Goal: Task Accomplishment & Management: Use online tool/utility

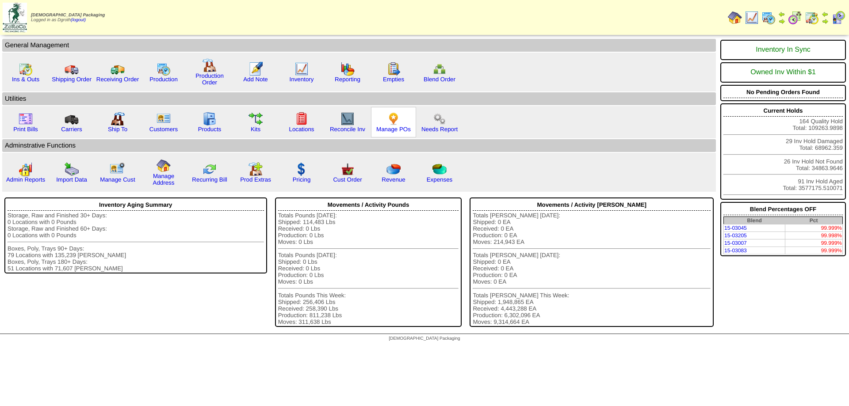
click at [390, 118] on img at bounding box center [393, 119] width 14 height 14
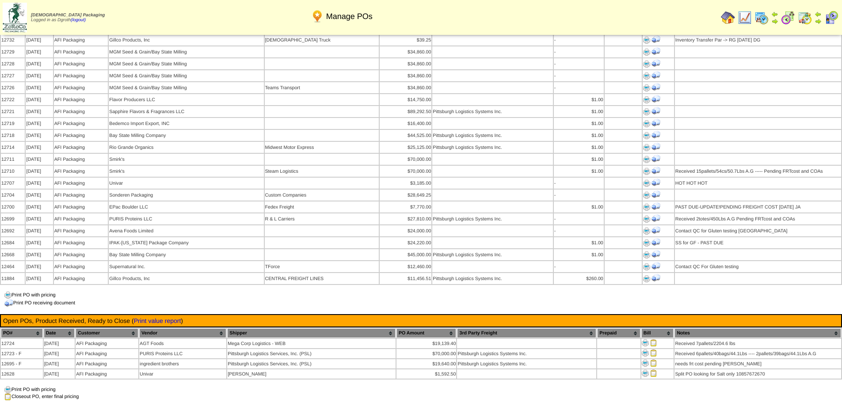
scroll to position [796, 0]
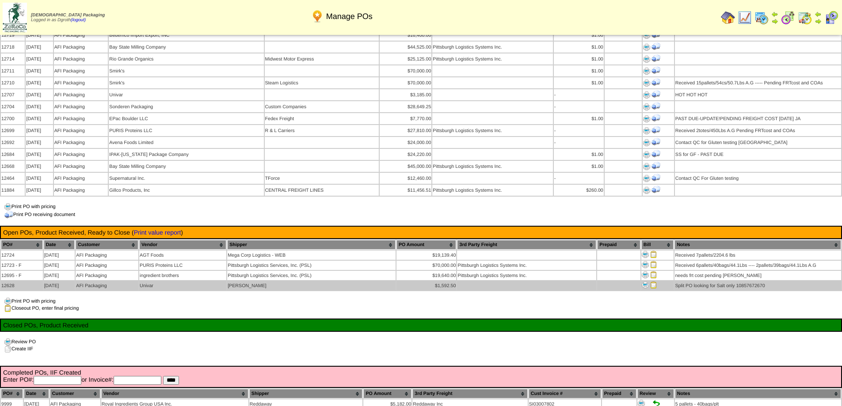
click at [655, 282] on img at bounding box center [653, 285] width 7 height 7
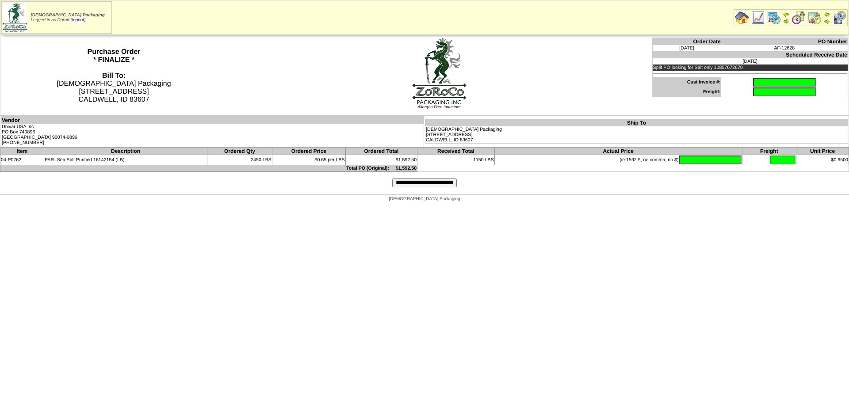
click at [753, 80] on input "text" at bounding box center [784, 82] width 63 height 9
type input "********"
click at [693, 162] on input "text" at bounding box center [710, 160] width 63 height 9
type input "******"
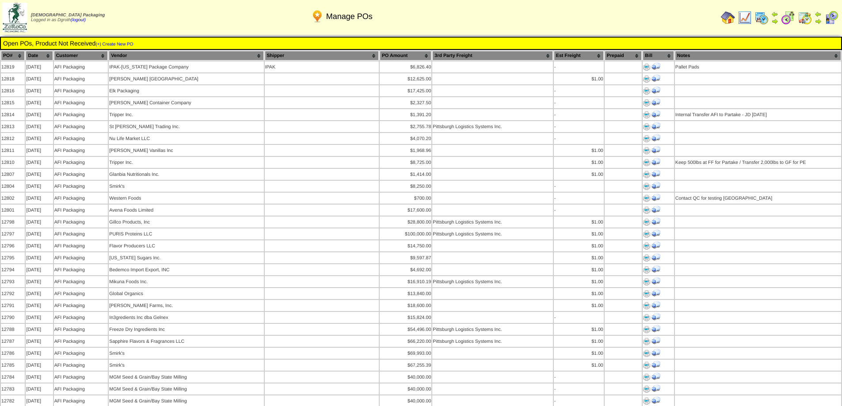
scroll to position [796, 0]
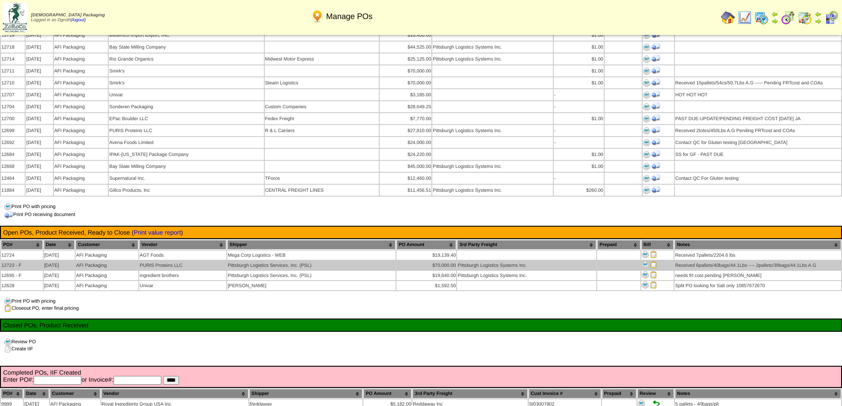
click at [652, 261] on img at bounding box center [653, 264] width 7 height 7
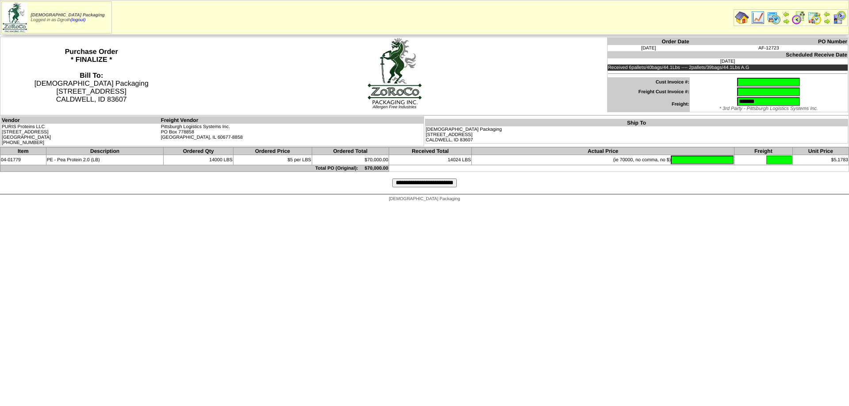
click at [737, 82] on input "text" at bounding box center [768, 82] width 63 height 9
type input "********"
type input "**********"
type input "********"
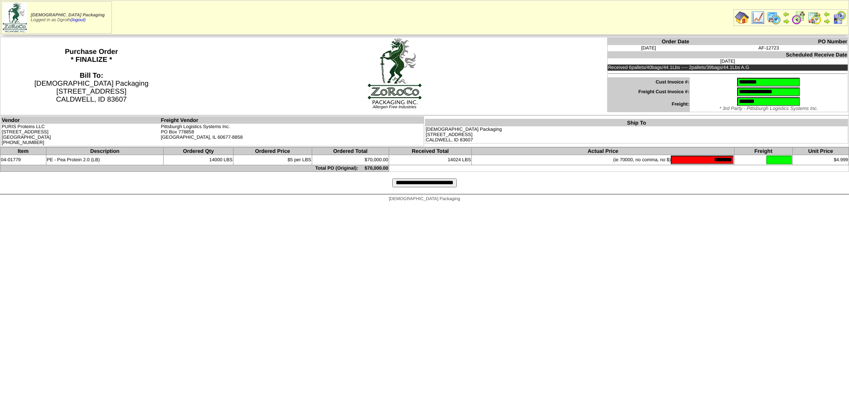
click at [416, 183] on input "**********" at bounding box center [424, 183] width 65 height 9
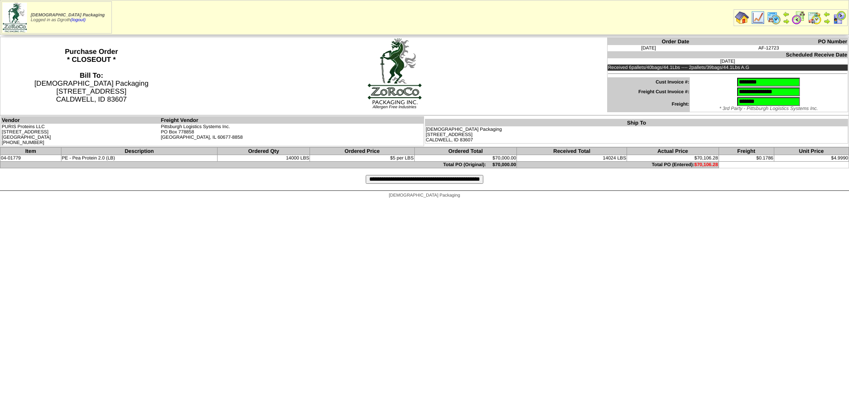
click at [404, 180] on input "**********" at bounding box center [425, 179] width 118 height 9
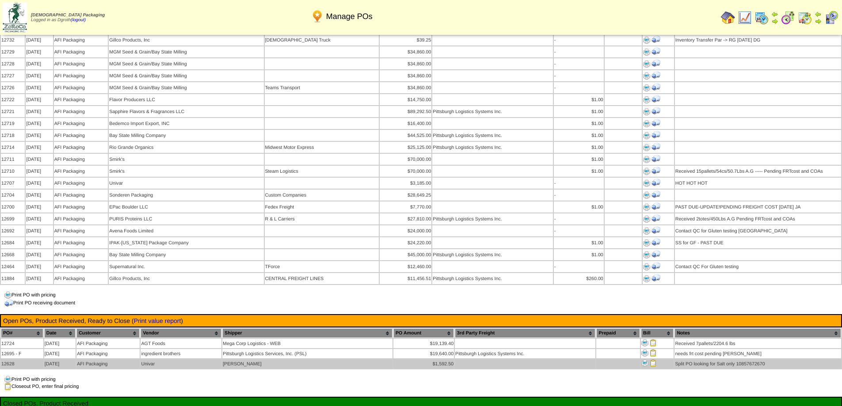
scroll to position [752, 0]
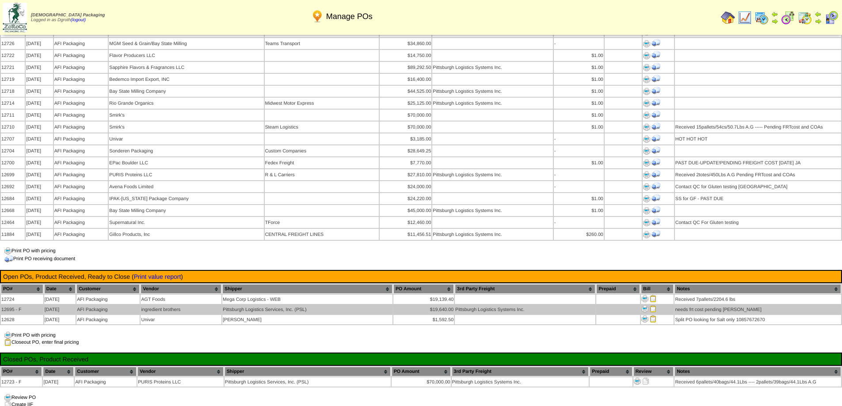
click at [653, 305] on img at bounding box center [653, 308] width 7 height 7
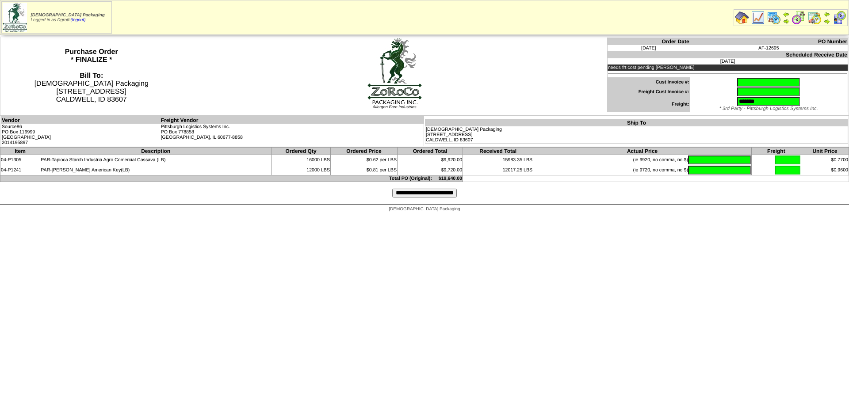
click at [738, 78] on input "text" at bounding box center [768, 82] width 63 height 9
click at [737, 86] on input "text" at bounding box center [768, 82] width 63 height 9
type input "*******"
type input "**********"
click at [700, 161] on input "text" at bounding box center [719, 160] width 63 height 9
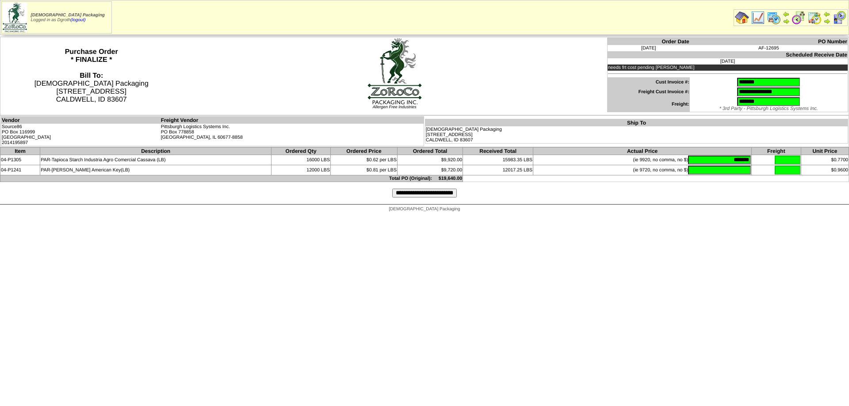
type input "*******"
click at [418, 192] on input "**********" at bounding box center [424, 193] width 65 height 9
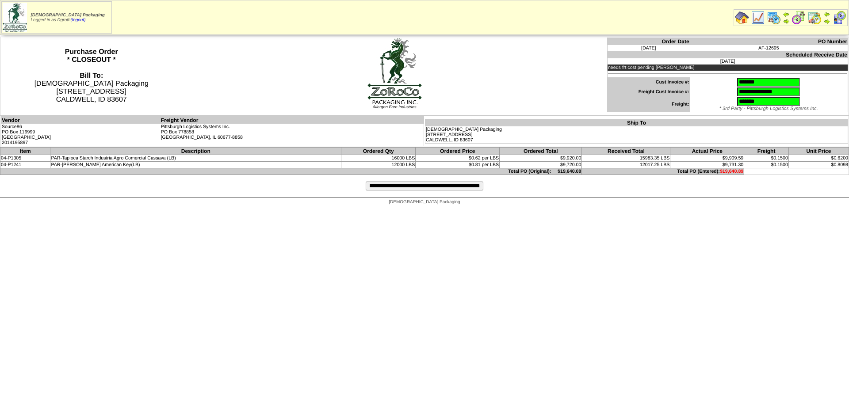
click at [431, 187] on input "**********" at bounding box center [425, 186] width 118 height 9
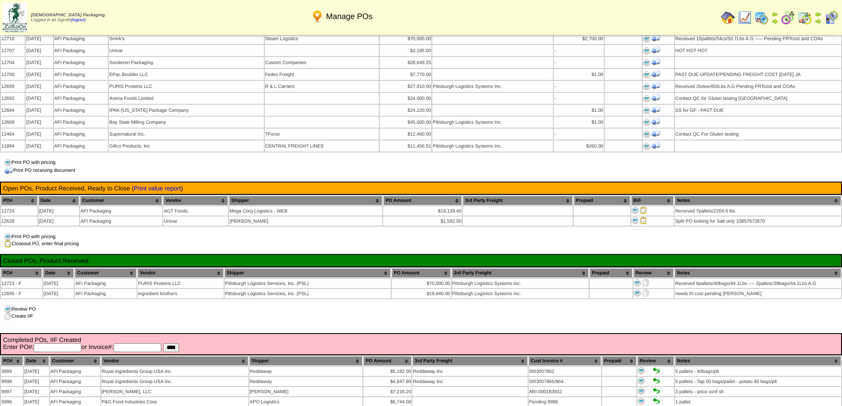
scroll to position [884, 0]
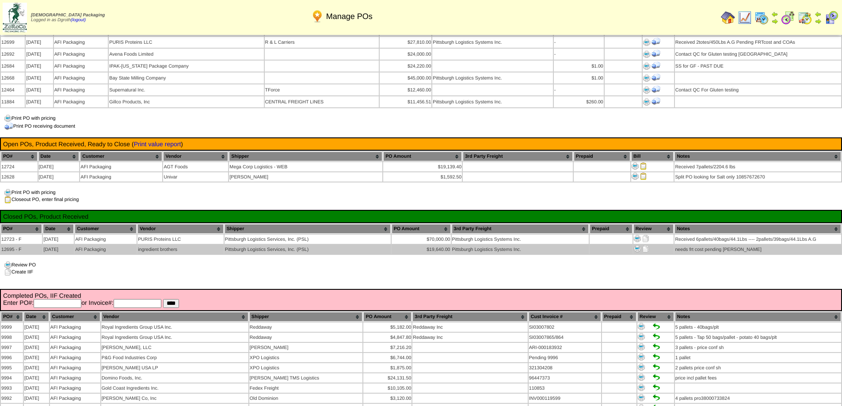
click at [646, 245] on img at bounding box center [645, 248] width 7 height 7
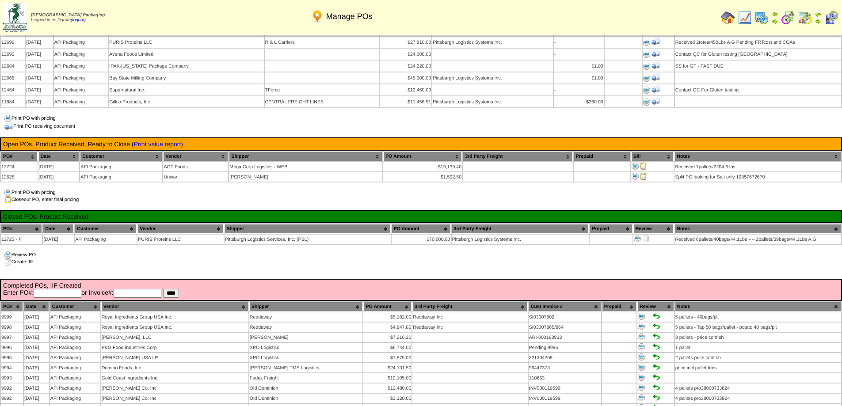
scroll to position [884, 0]
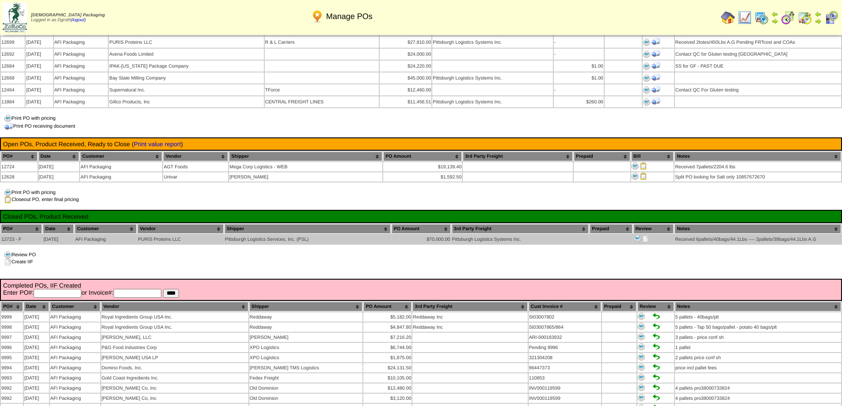
click at [645, 235] on img at bounding box center [645, 238] width 7 height 7
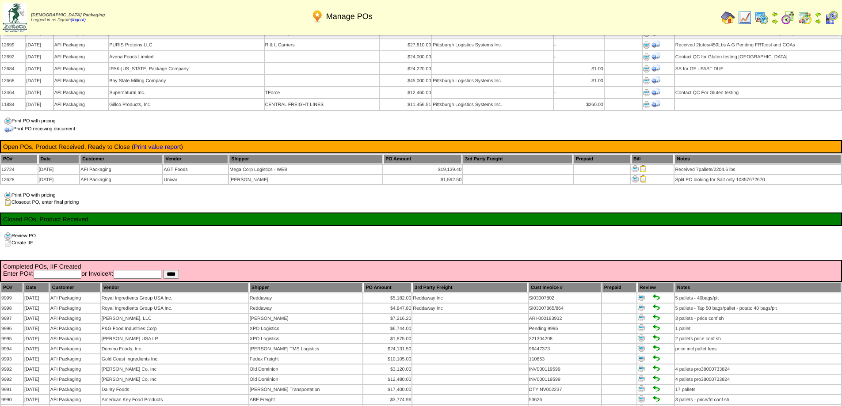
scroll to position [884, 0]
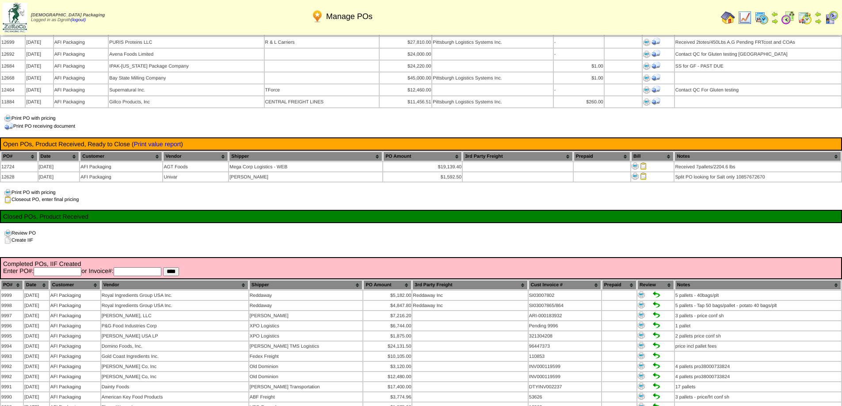
click at [721, 19] on img at bounding box center [728, 18] width 14 height 14
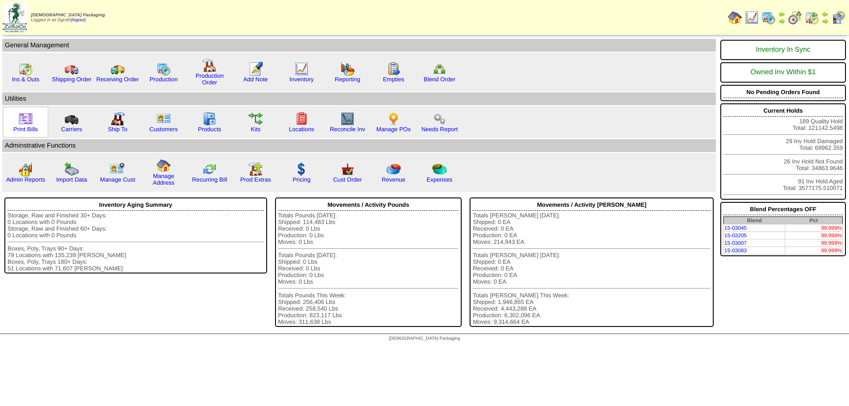
click at [20, 125] on img at bounding box center [26, 119] width 14 height 14
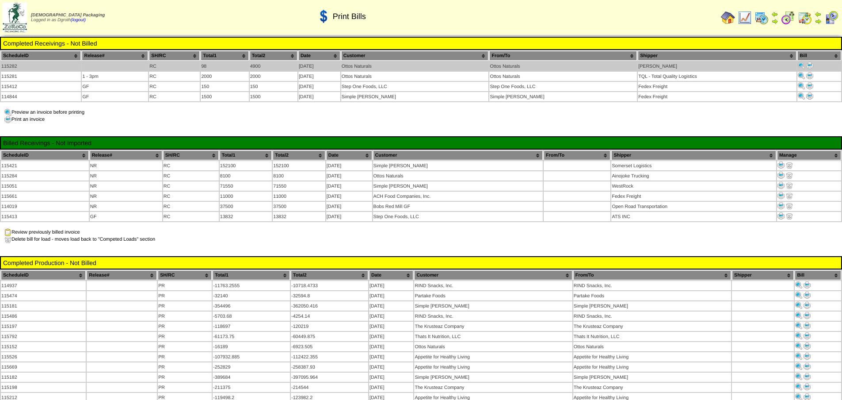
click at [806, 65] on img at bounding box center [809, 65] width 7 height 7
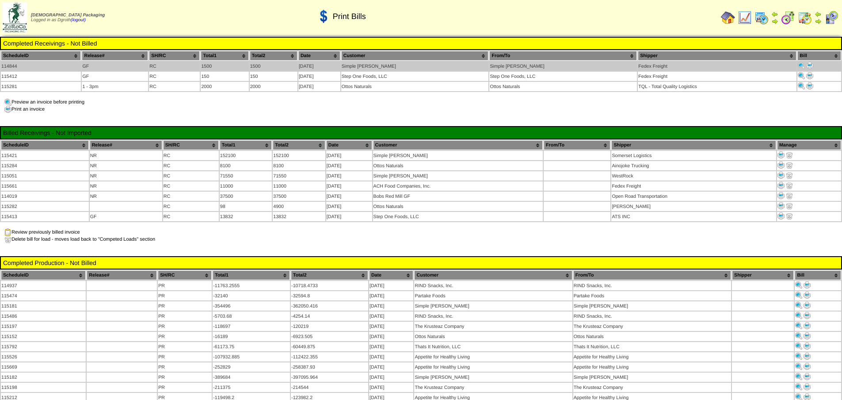
click at [809, 64] on img at bounding box center [809, 65] width 7 height 7
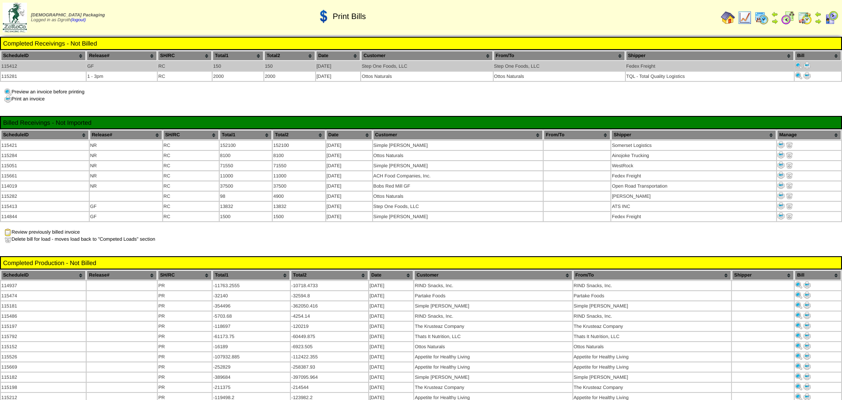
click at [809, 63] on img at bounding box center [807, 65] width 7 height 7
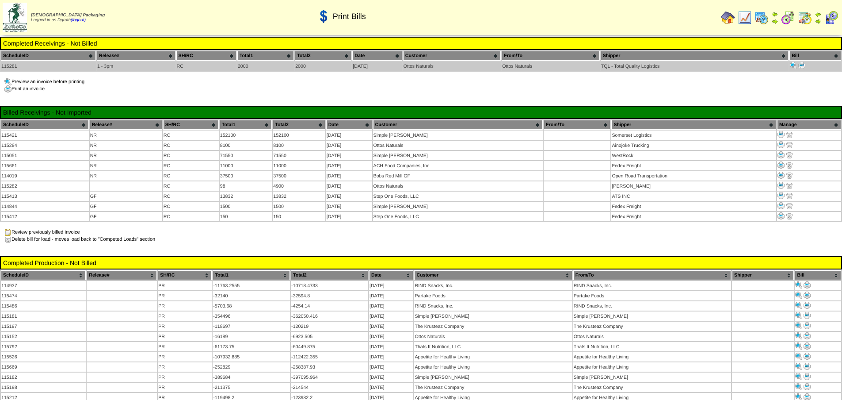
click at [803, 67] on img at bounding box center [801, 65] width 7 height 7
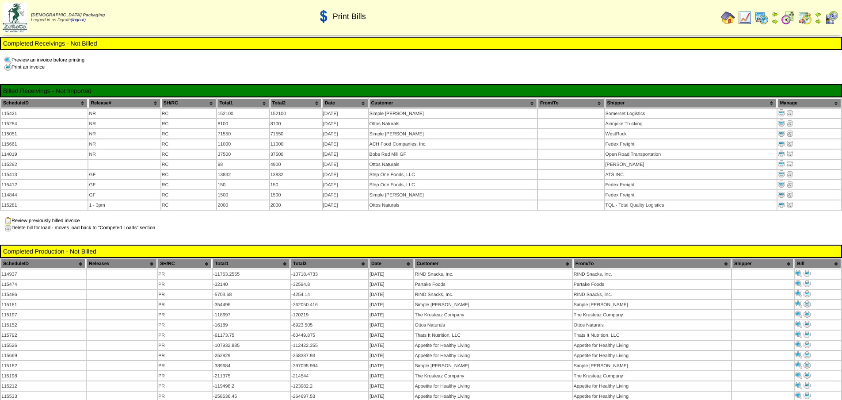
scroll to position [177, 0]
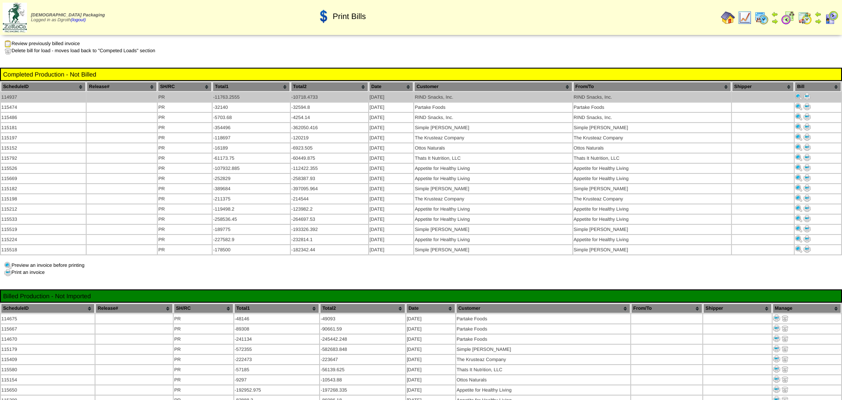
click at [807, 93] on img at bounding box center [807, 96] width 7 height 7
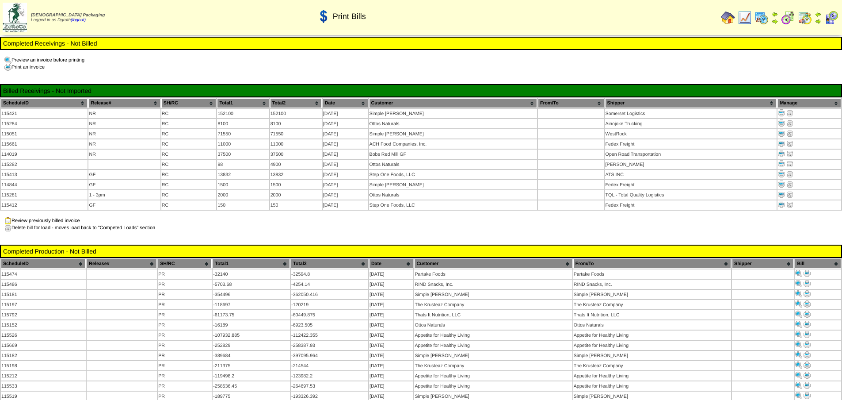
scroll to position [177, 0]
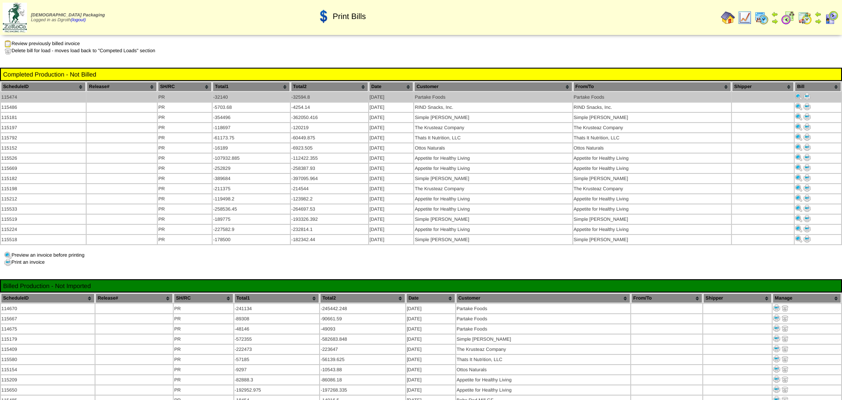
click at [808, 93] on img at bounding box center [807, 96] width 7 height 7
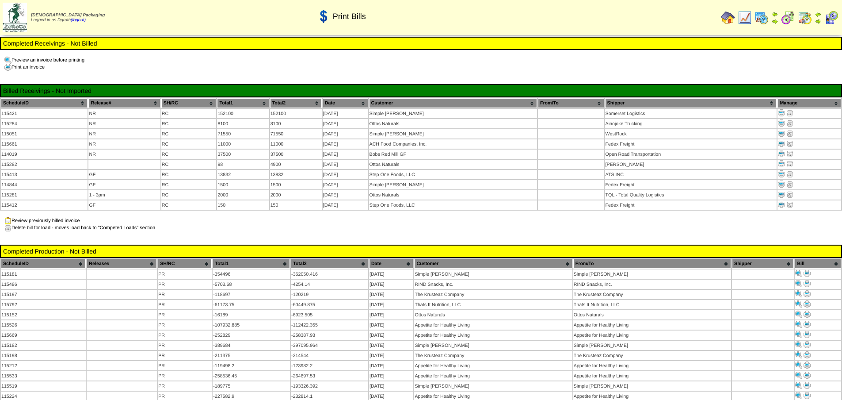
scroll to position [177, 0]
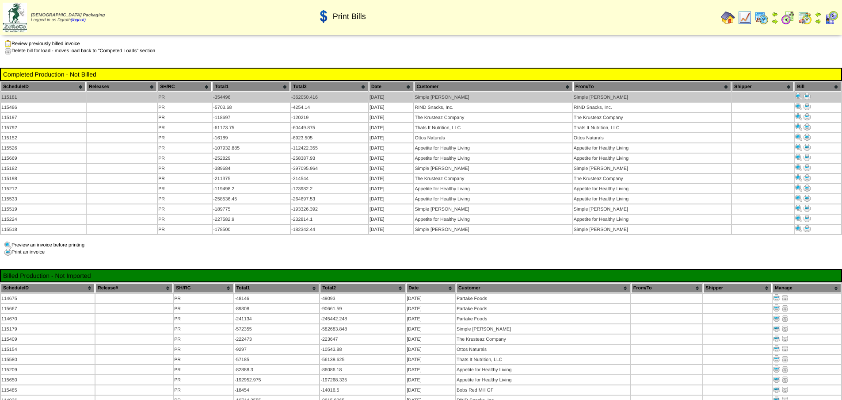
click at [808, 93] on img at bounding box center [807, 96] width 7 height 7
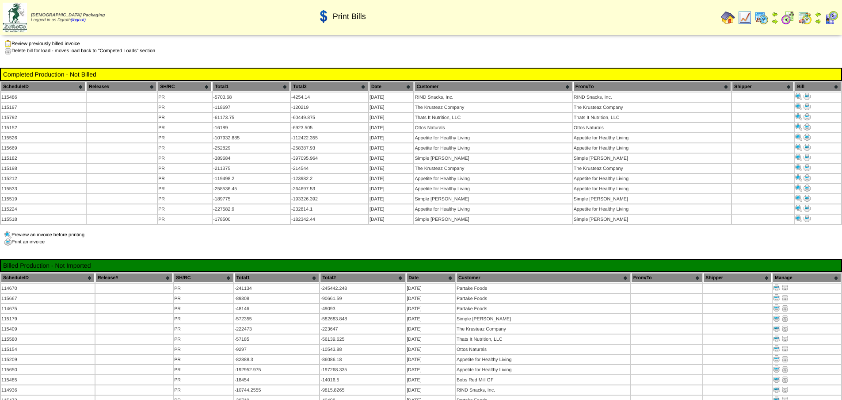
scroll to position [177, 0]
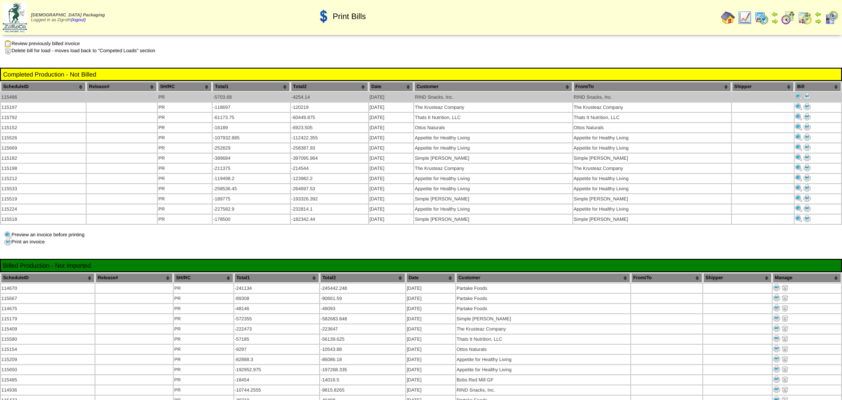
click at [808, 93] on img at bounding box center [807, 96] width 7 height 7
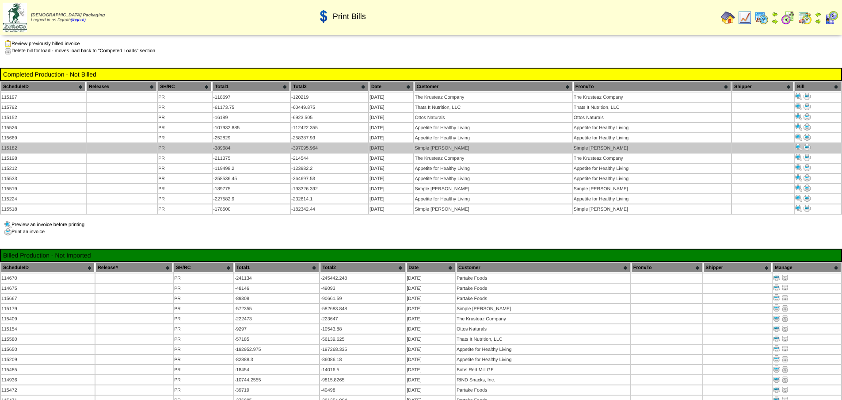
scroll to position [177, 0]
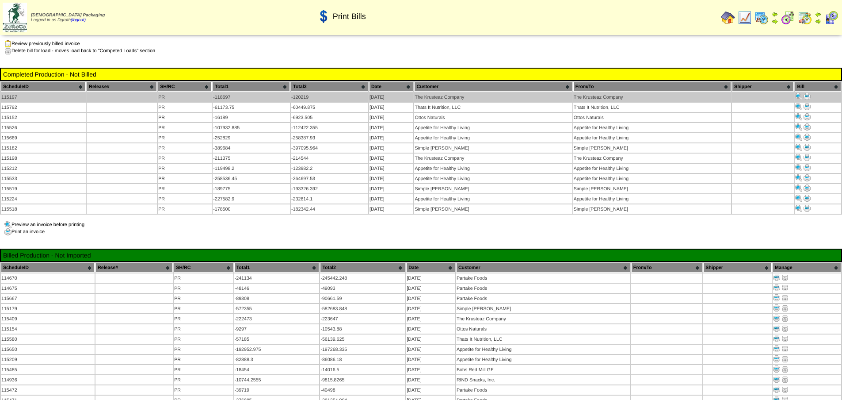
click at [807, 93] on img at bounding box center [807, 96] width 7 height 7
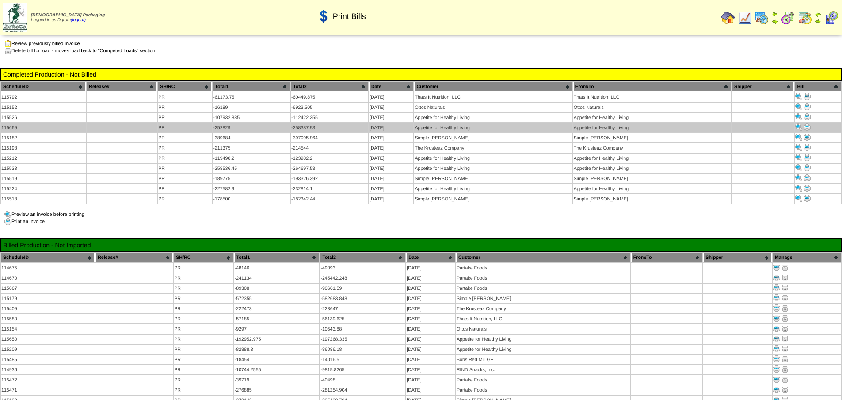
scroll to position [177, 0]
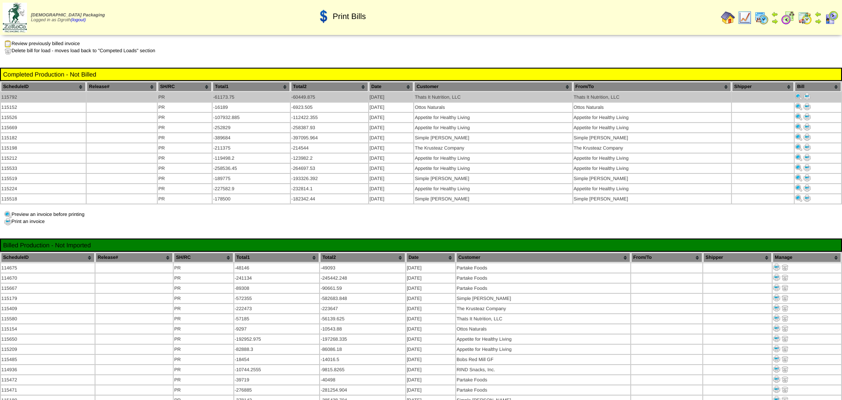
click at [808, 93] on img at bounding box center [807, 96] width 7 height 7
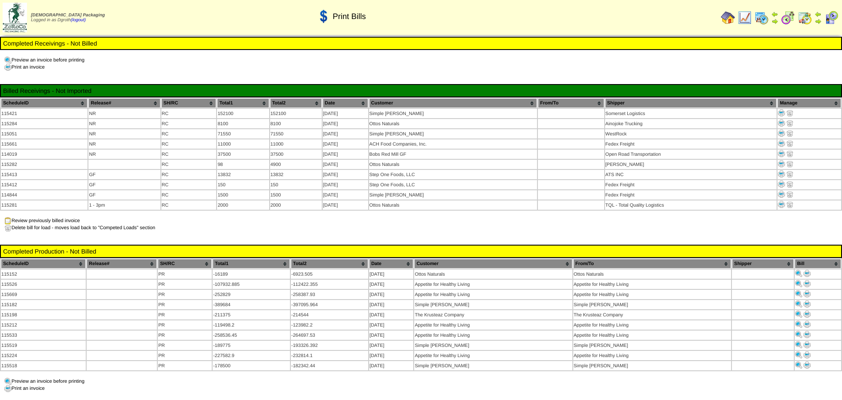
scroll to position [177, 0]
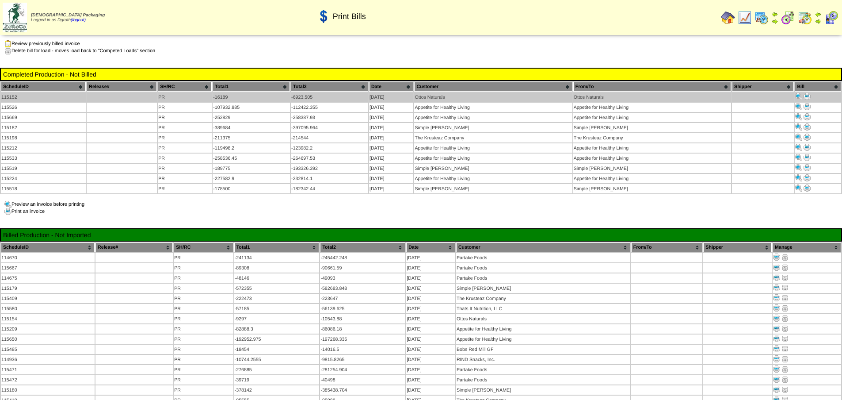
click at [807, 93] on img at bounding box center [807, 96] width 7 height 7
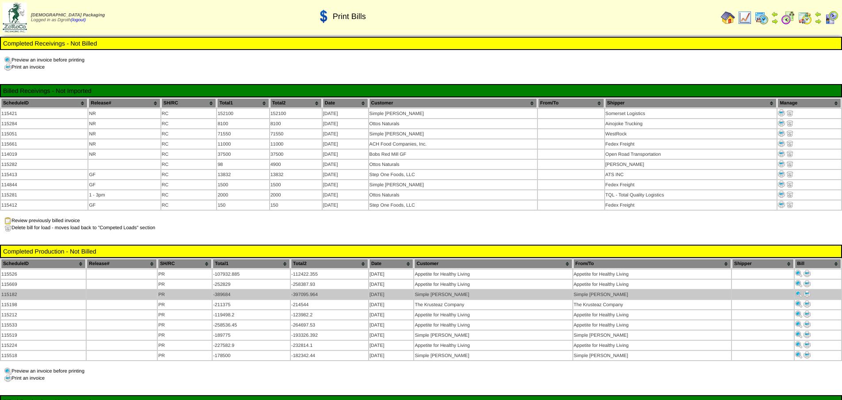
scroll to position [177, 0]
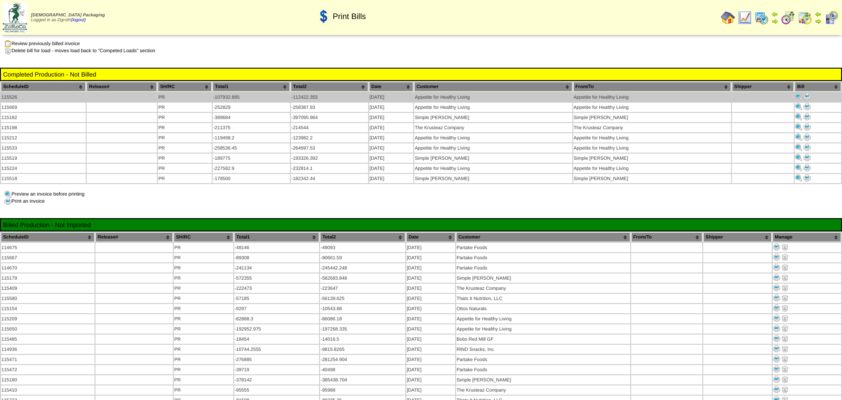
click at [807, 93] on img at bounding box center [807, 96] width 7 height 7
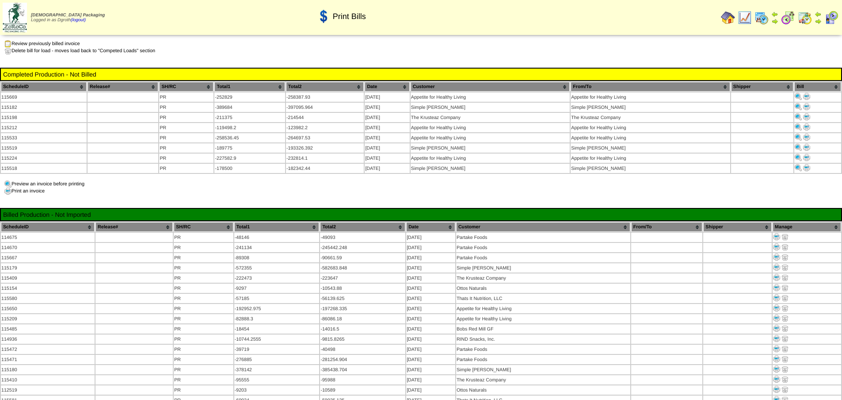
scroll to position [177, 0]
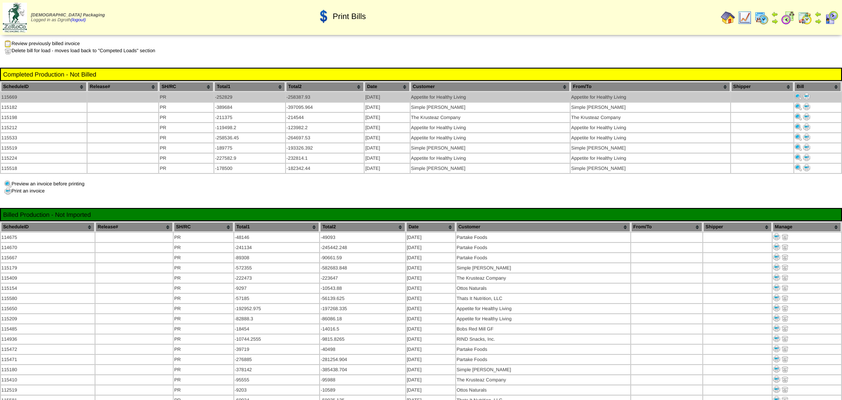
click at [805, 93] on img at bounding box center [806, 96] width 7 height 7
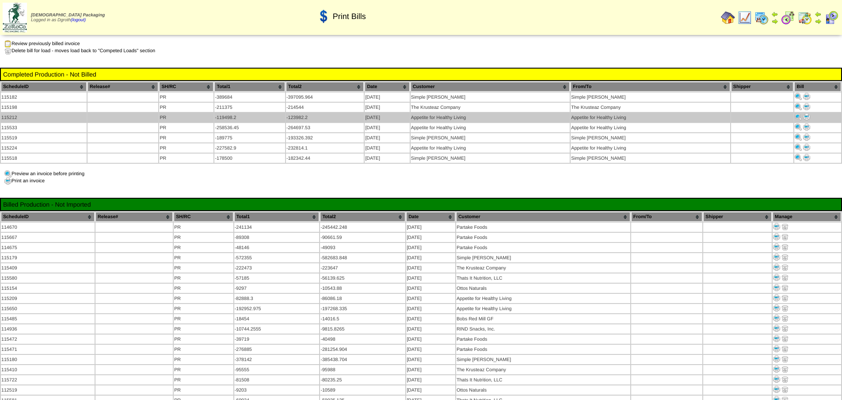
scroll to position [177, 0]
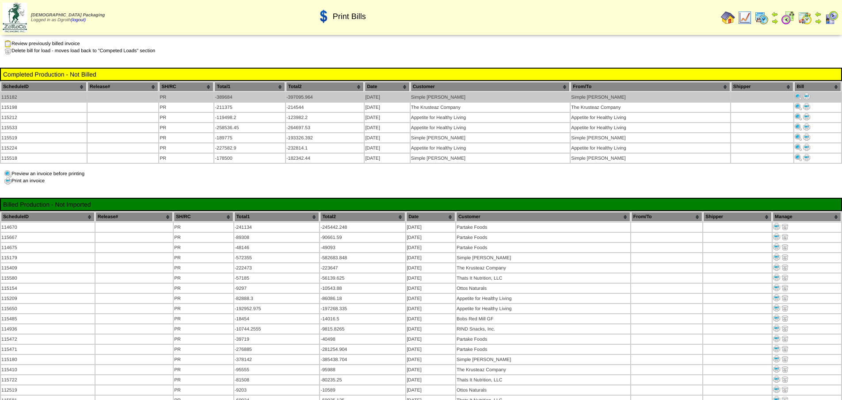
click at [807, 93] on img at bounding box center [806, 96] width 7 height 7
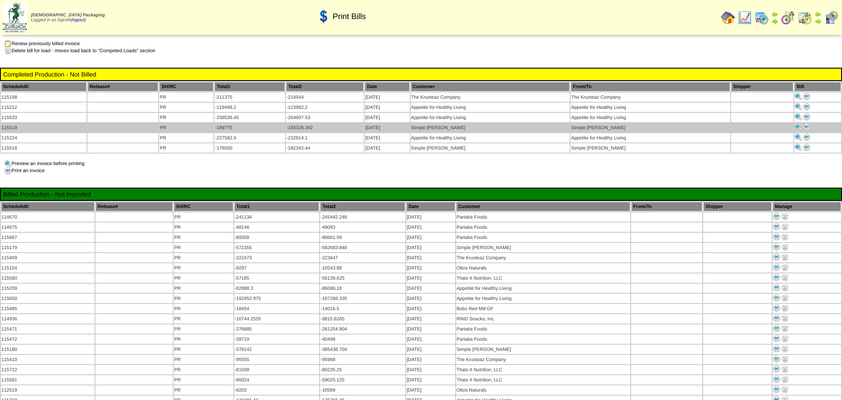
scroll to position [177, 0]
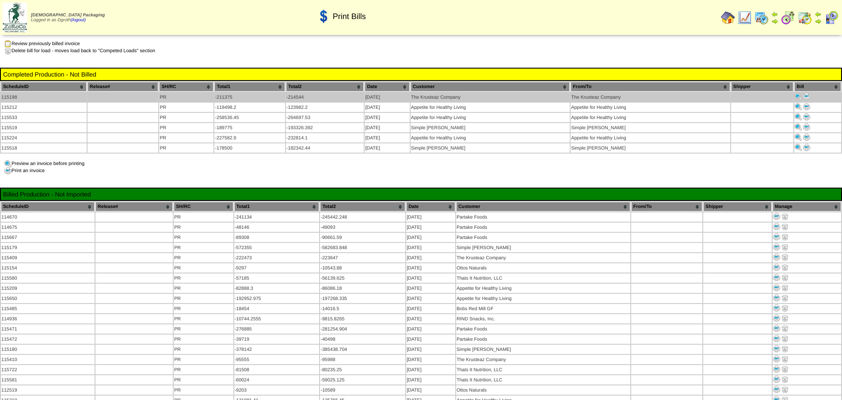
click at [806, 93] on img at bounding box center [806, 96] width 7 height 7
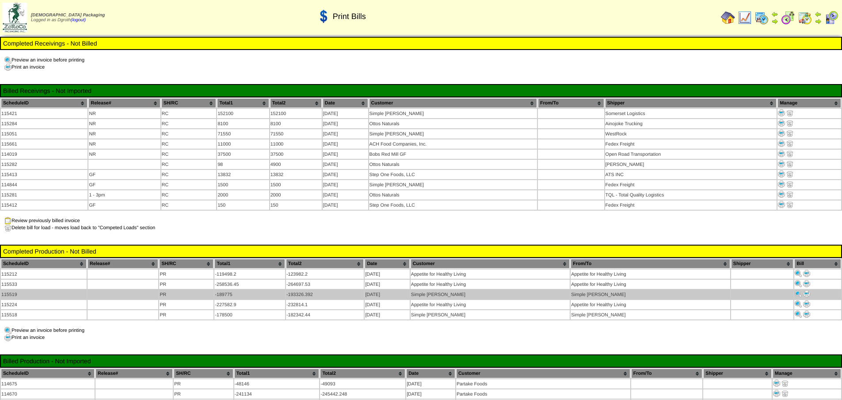
scroll to position [177, 0]
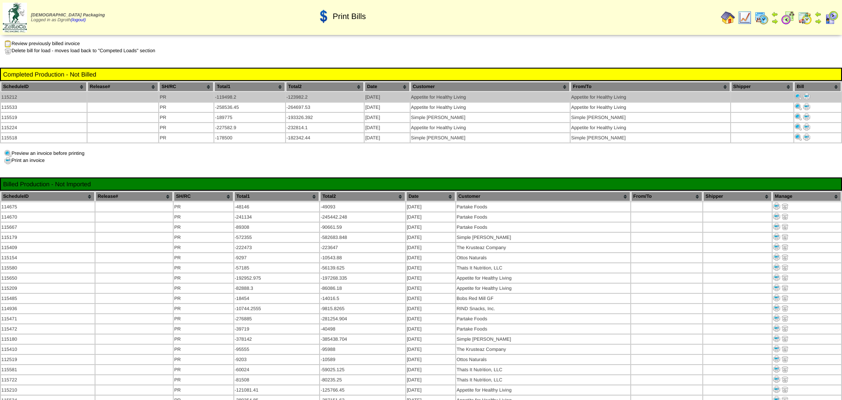
click at [804, 93] on img at bounding box center [806, 96] width 7 height 7
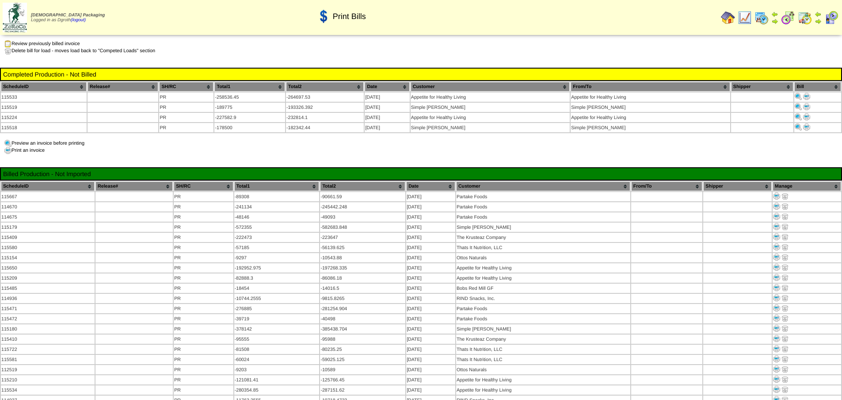
scroll to position [177, 0]
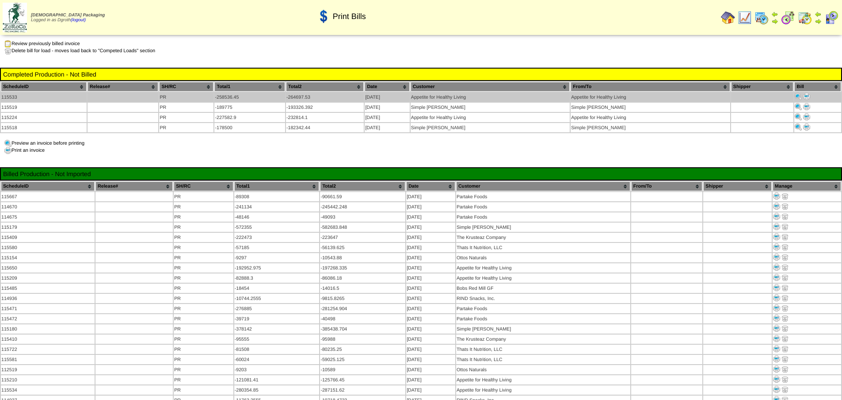
click at [808, 93] on img at bounding box center [806, 96] width 7 height 7
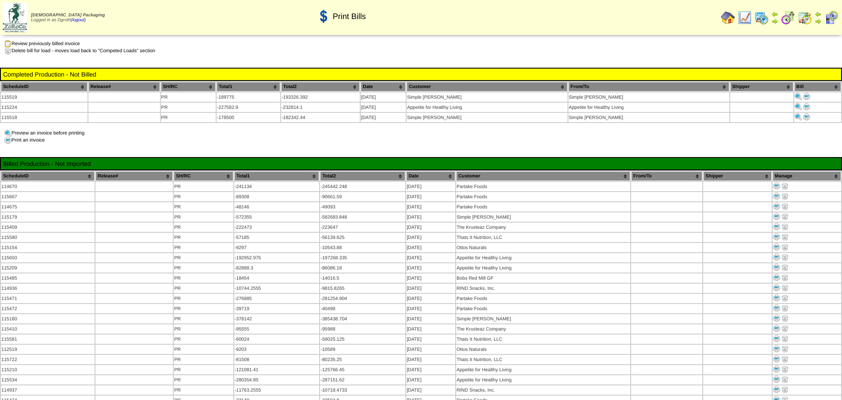
scroll to position [177, 0]
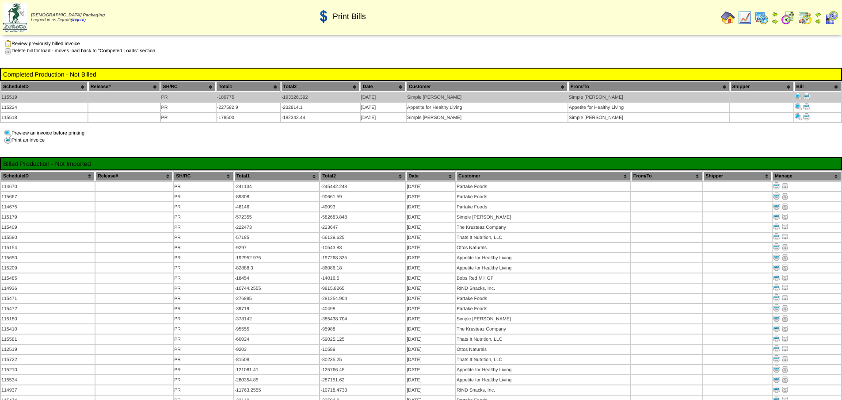
click at [808, 93] on img at bounding box center [806, 96] width 7 height 7
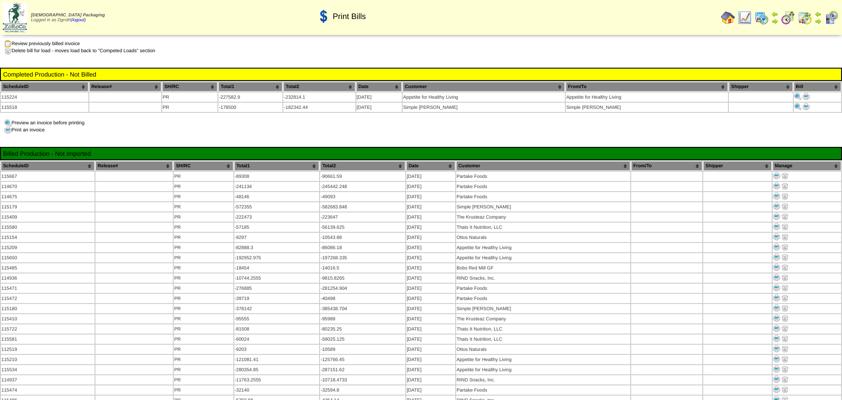
scroll to position [177, 0]
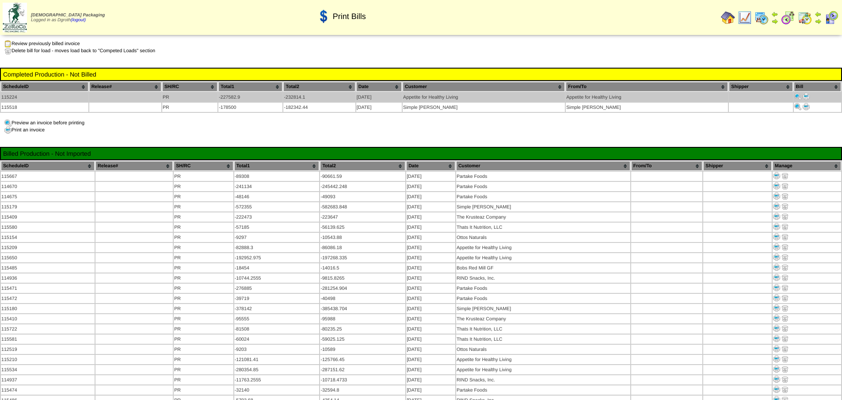
click at [808, 93] on img at bounding box center [806, 96] width 7 height 7
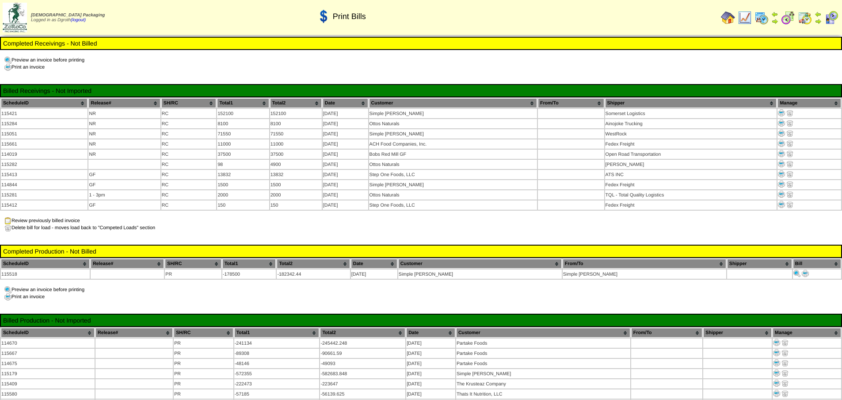
scroll to position [177, 0]
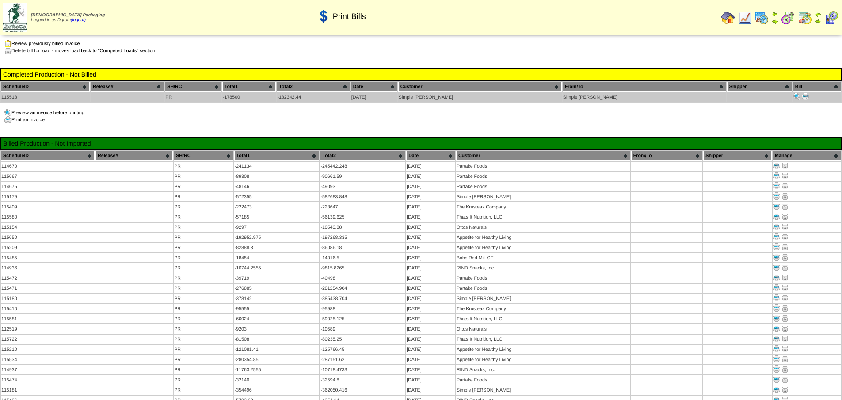
click at [802, 93] on img at bounding box center [805, 96] width 7 height 7
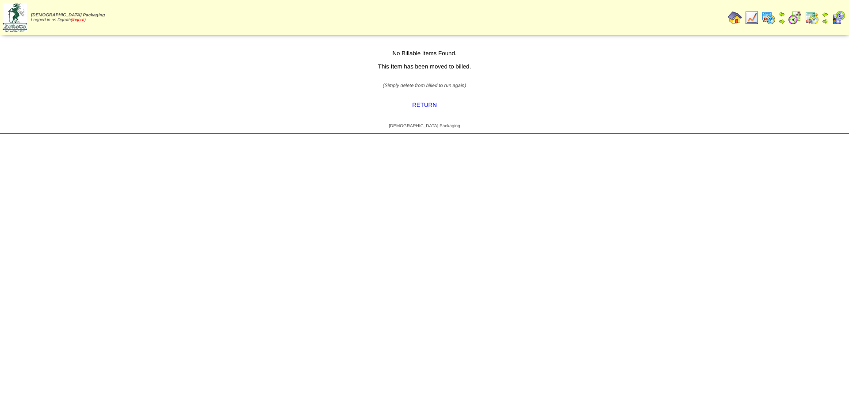
click at [83, 18] on link "(logout)" at bounding box center [78, 20] width 15 height 5
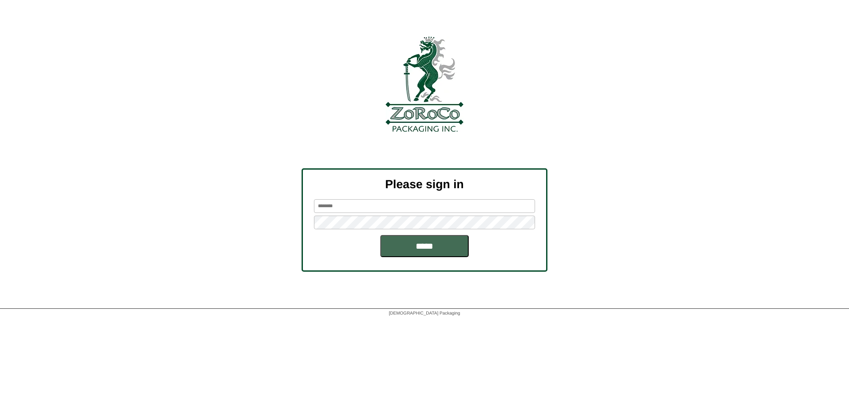
type input "******"
drag, startPoint x: 425, startPoint y: 248, endPoint x: 431, endPoint y: 249, distance: 5.8
click at [424, 248] on input "*****" at bounding box center [424, 246] width 88 height 22
